Goal: Check status

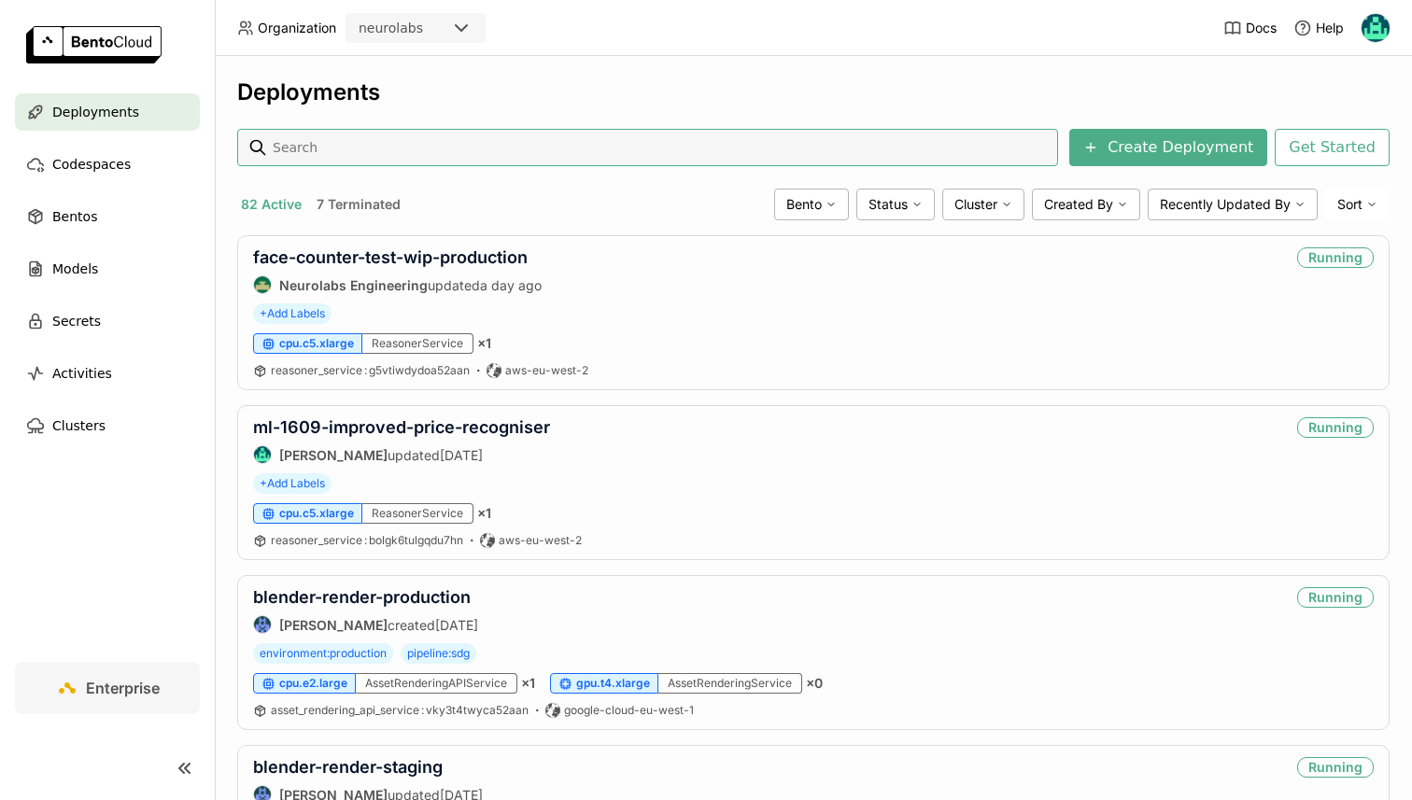
click at [343, 148] on input at bounding box center [661, 148] width 780 height 30
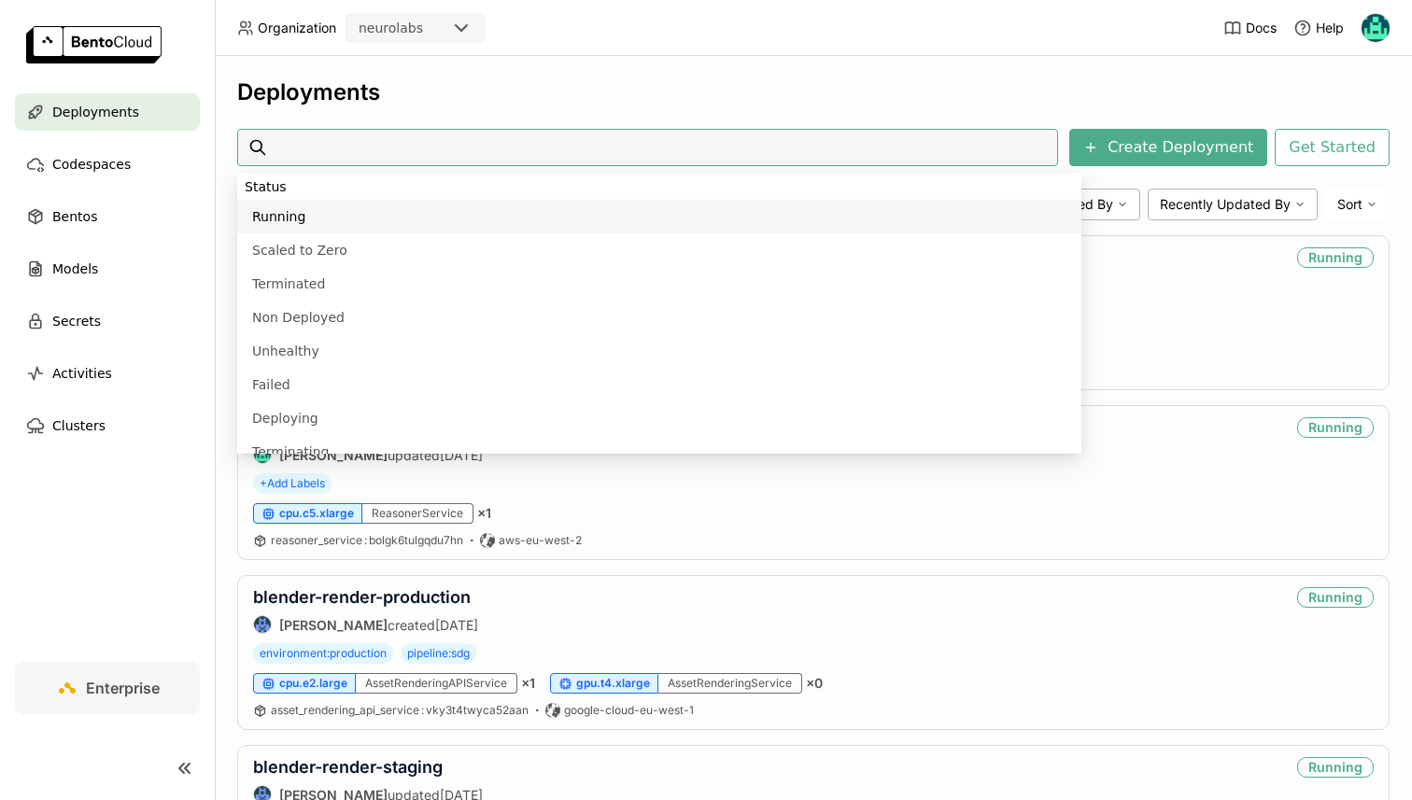
scroll to position [116, 0]
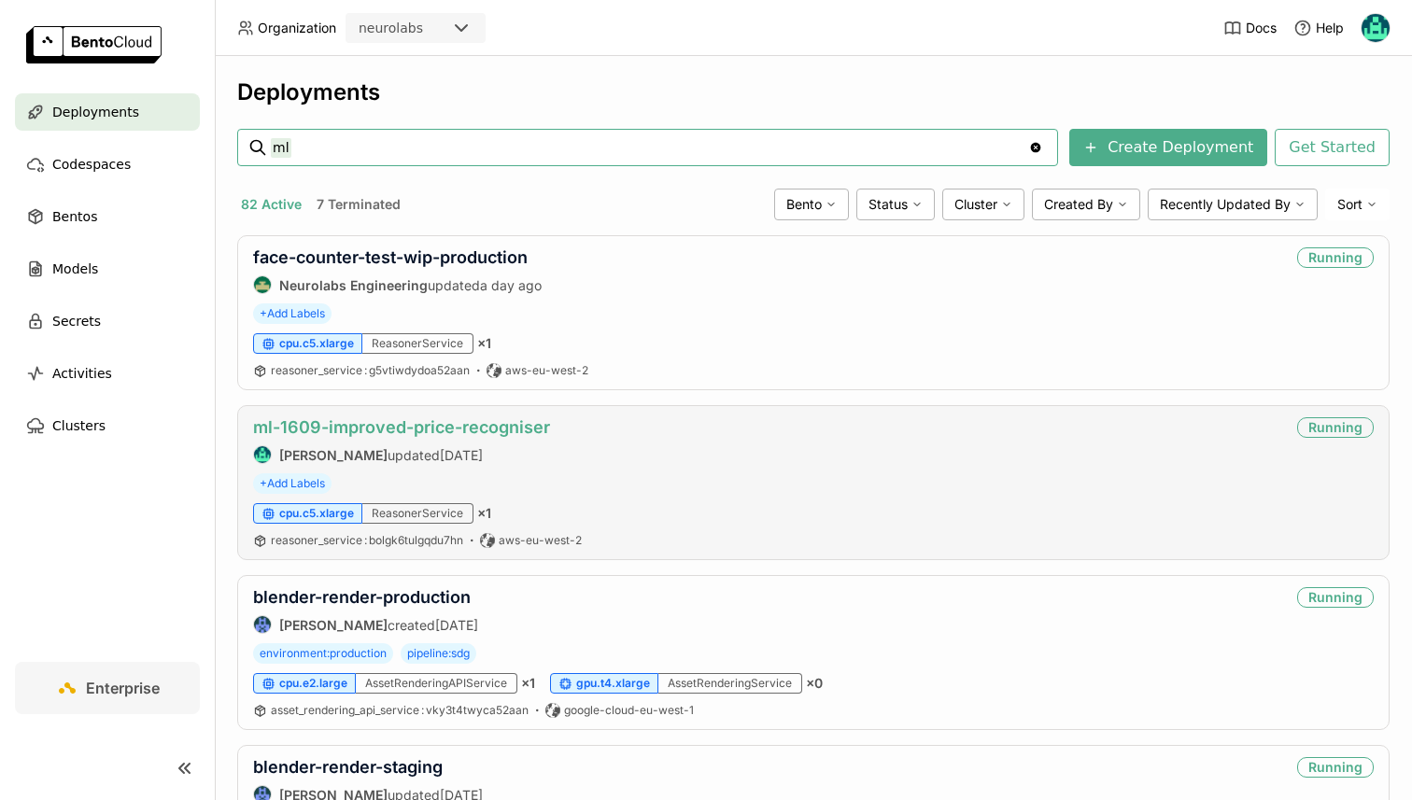
type input "ml"
click at [412, 430] on link "ml-1609-improved-price-recogniser" at bounding box center [401, 427] width 297 height 20
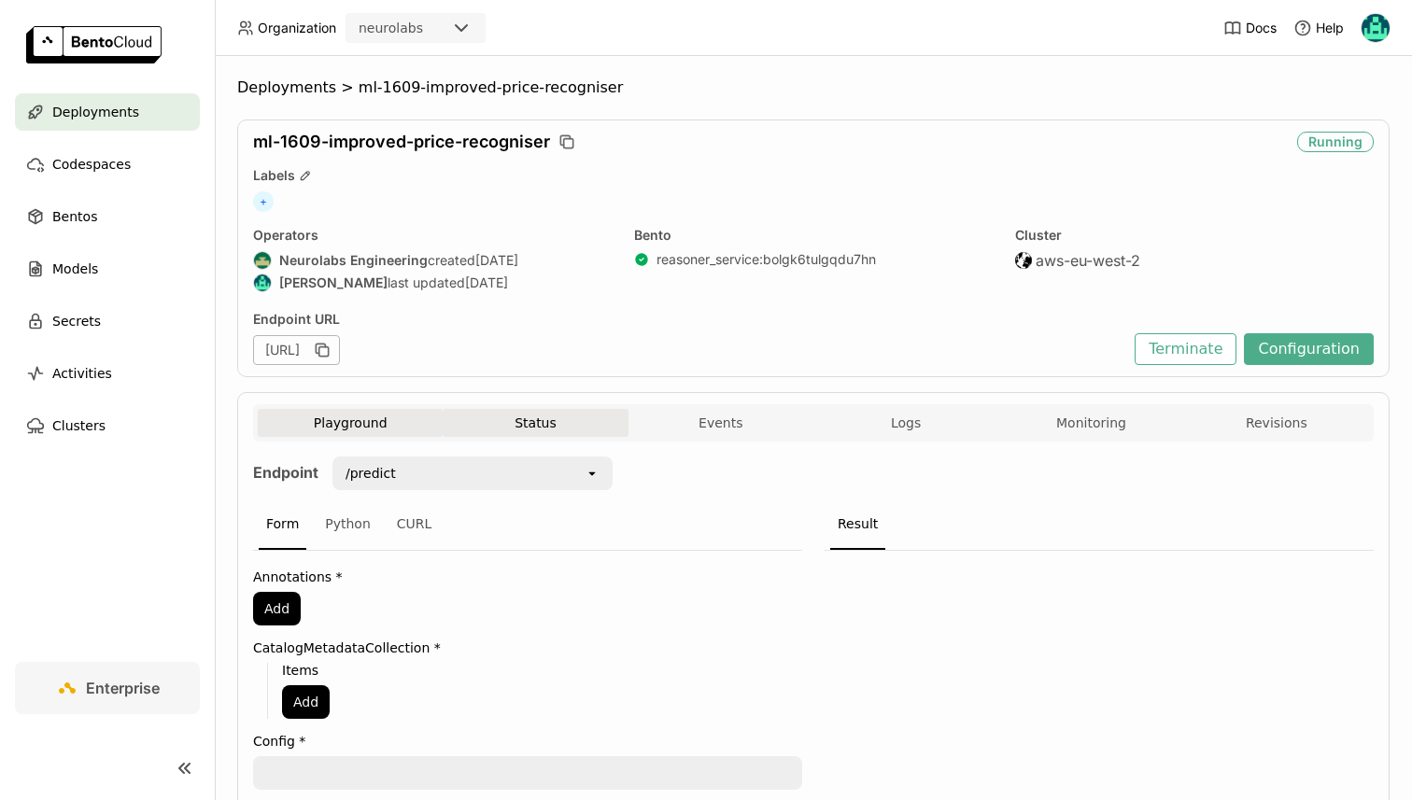
click at [558, 433] on button "Status" at bounding box center [535, 423] width 185 height 28
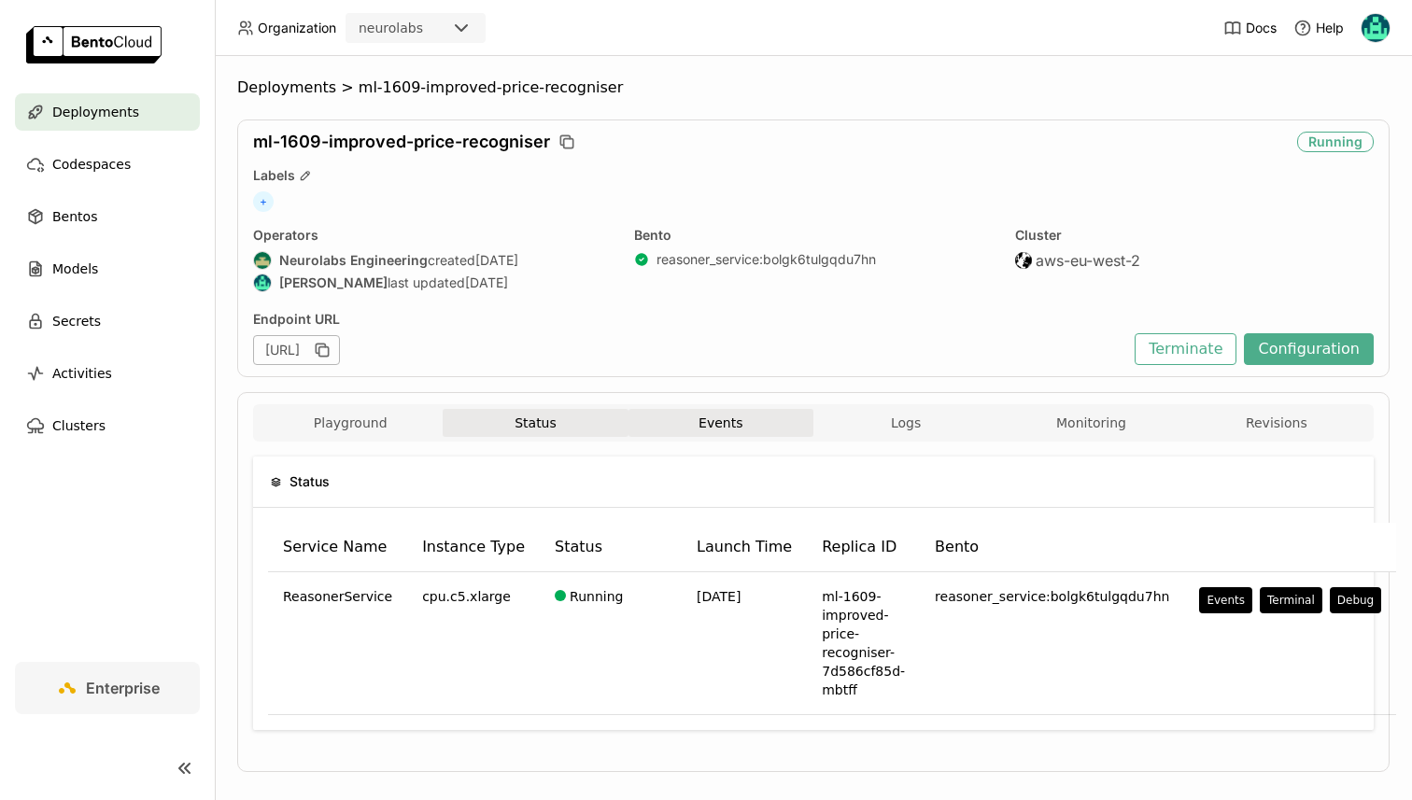
click at [719, 420] on button "Events" at bounding box center [720, 423] width 185 height 28
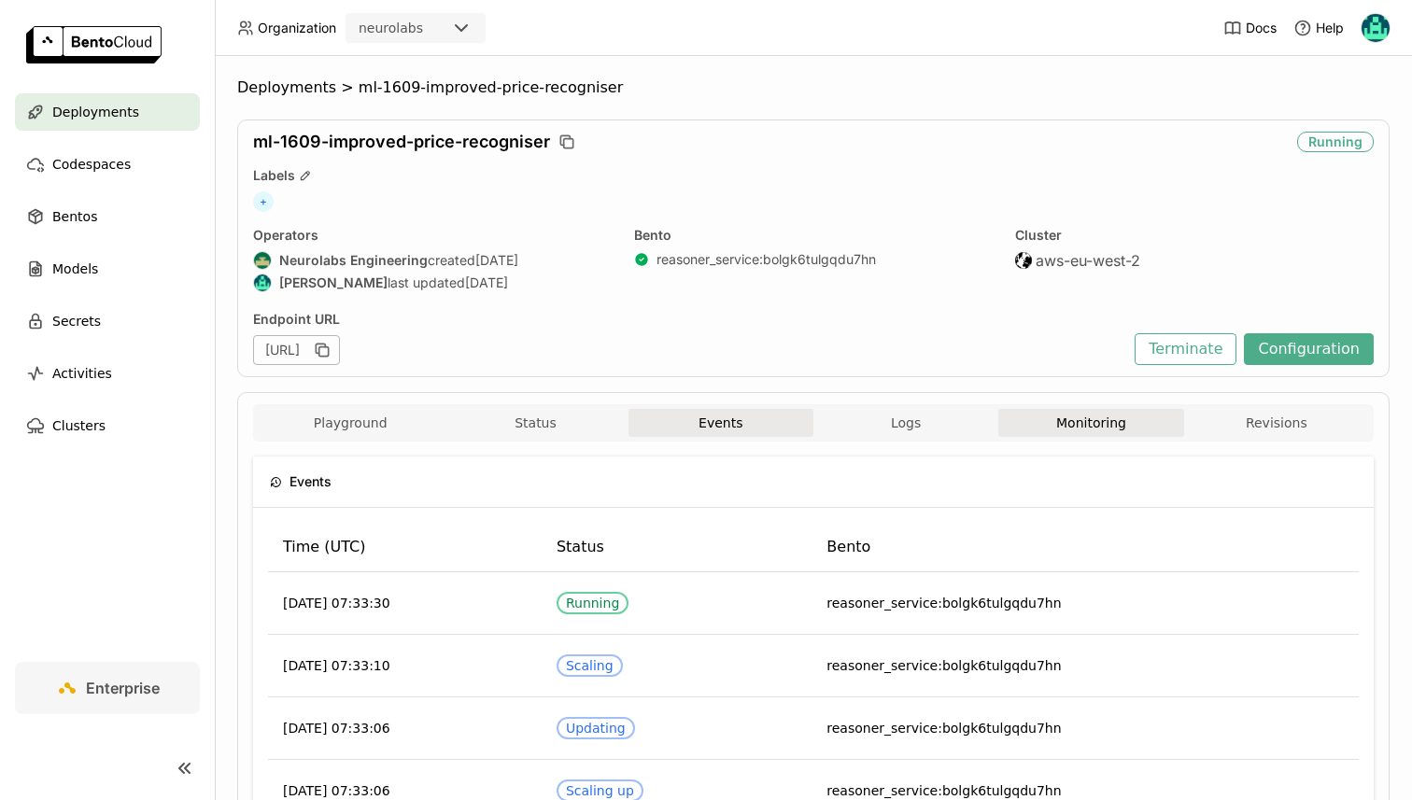
click at [1051, 426] on button "Monitoring" at bounding box center [1090, 423] width 185 height 28
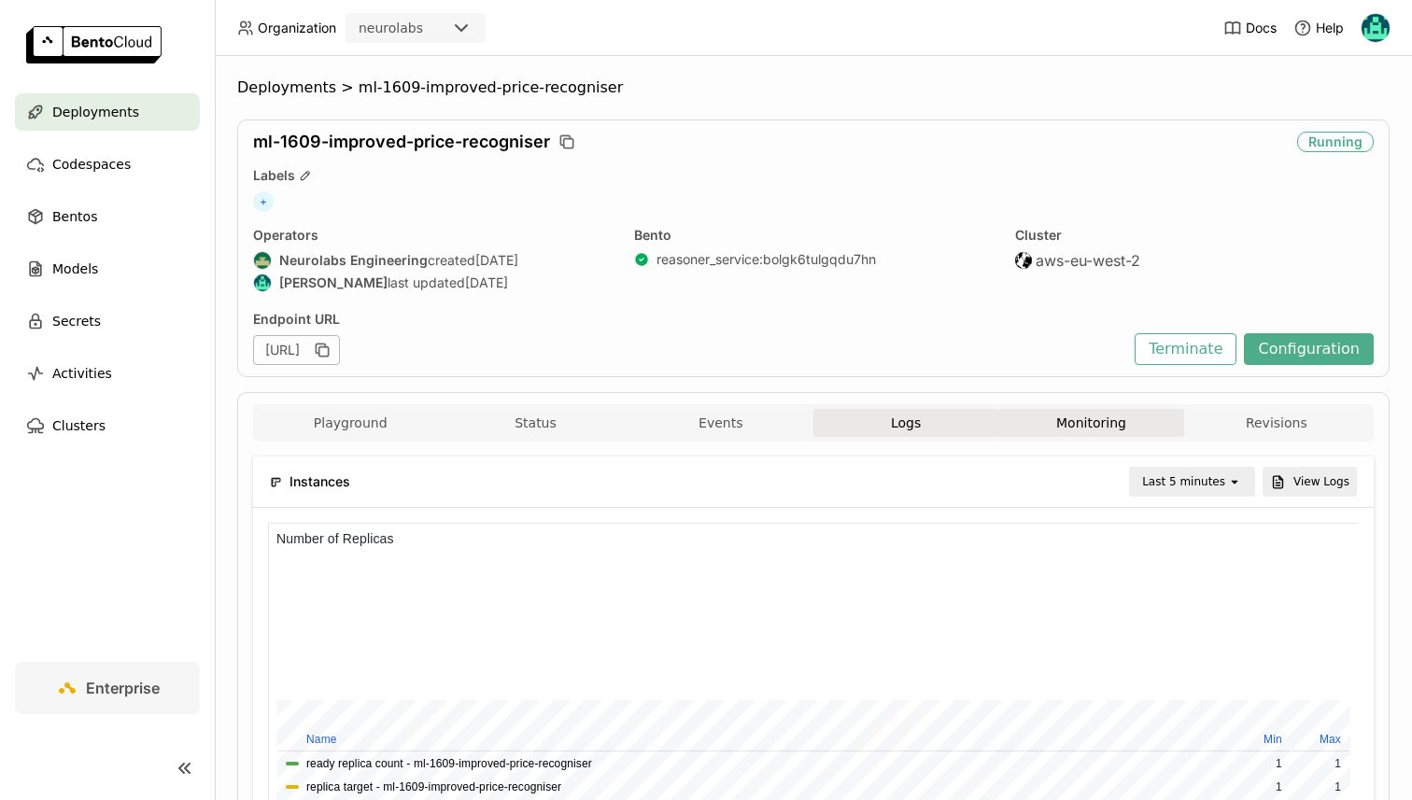
click at [894, 424] on button "Logs" at bounding box center [905, 423] width 185 height 28
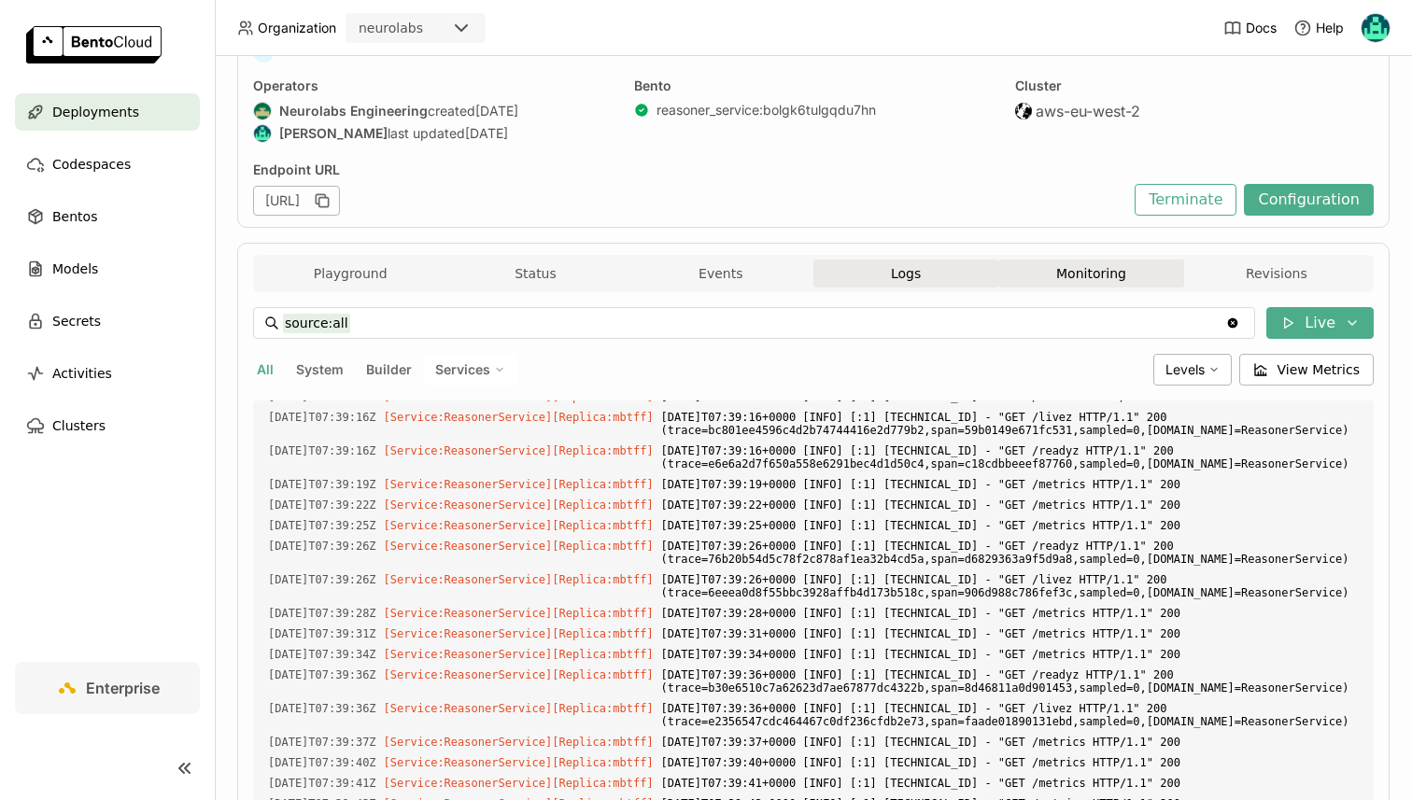
click at [1091, 286] on button "Monitoring" at bounding box center [1090, 274] width 185 height 28
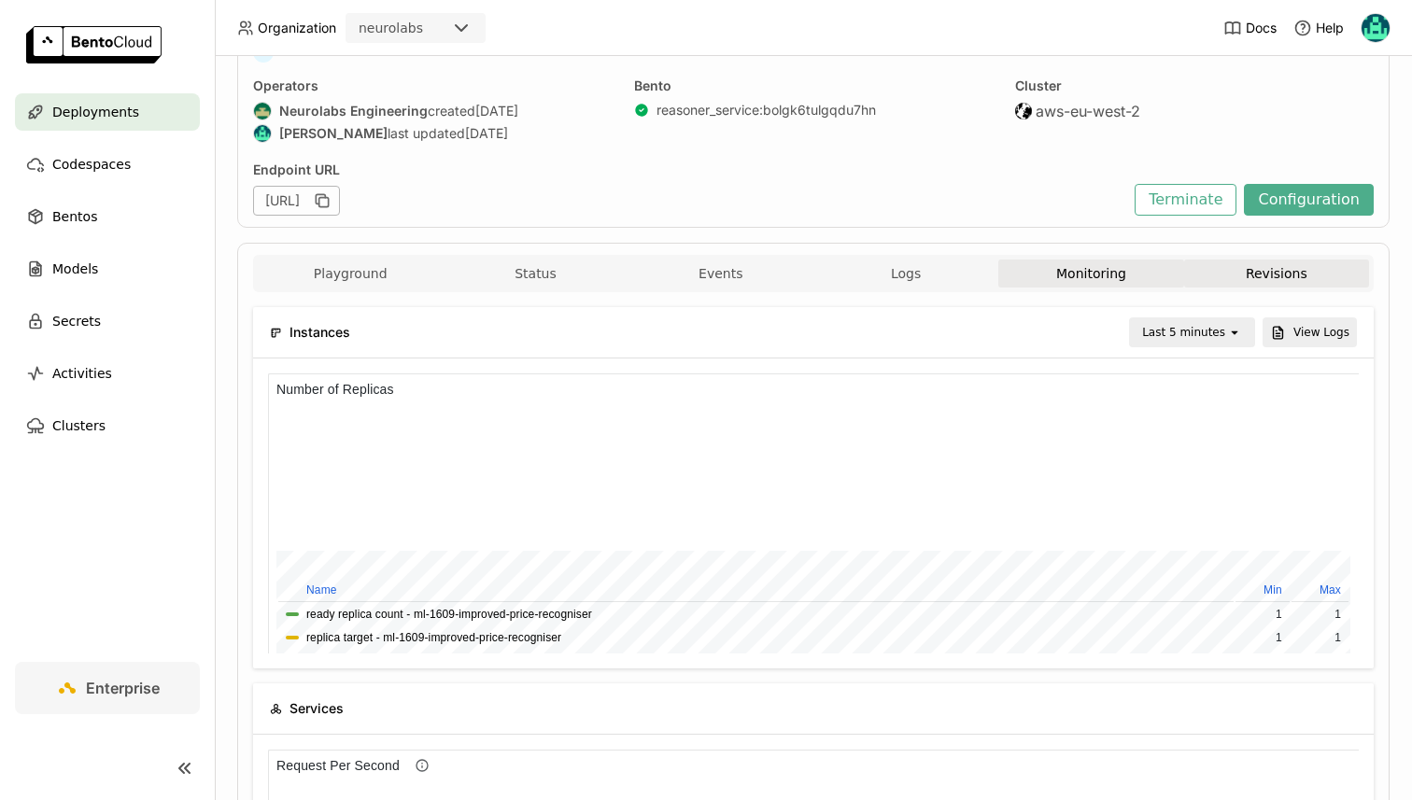
click at [1206, 272] on button "Revisions" at bounding box center [1276, 274] width 185 height 28
